Goal: Information Seeking & Learning: Learn about a topic

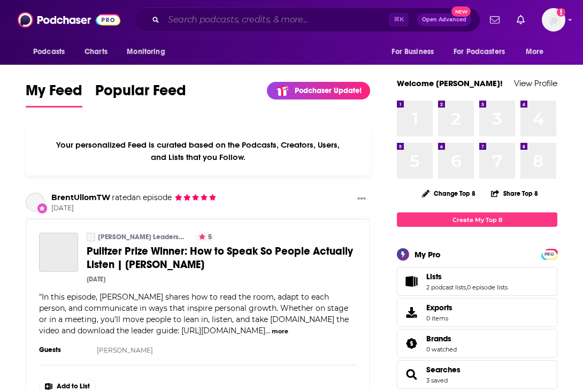
click at [244, 24] on input "Search podcasts, credits, & more..." at bounding box center [276, 19] width 225 height 17
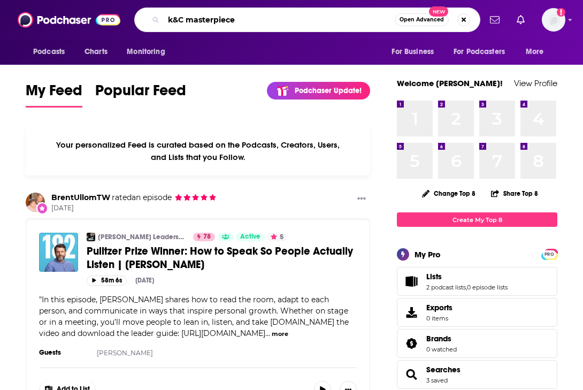
type input "k&C masterpiece"
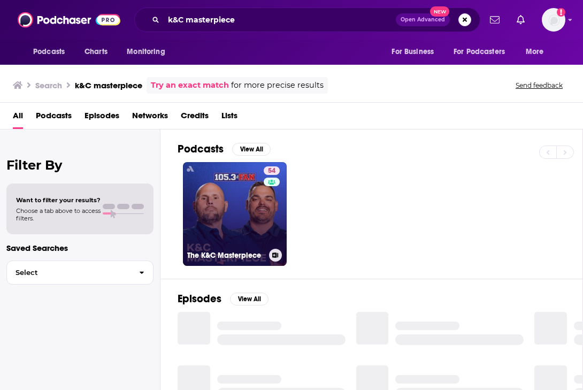
click at [244, 233] on link "54 The K&C Masterpiece" at bounding box center [235, 214] width 104 height 104
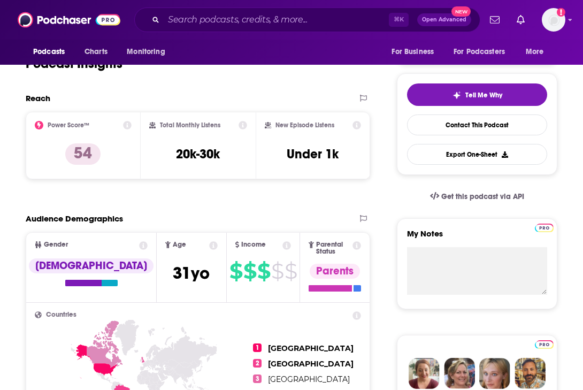
scroll to position [216, 0]
